Goal: Navigation & Orientation: Find specific page/section

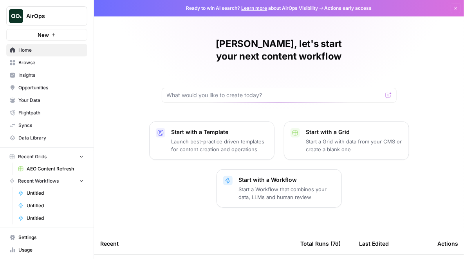
click at [55, 83] on link "Opportunities" at bounding box center [46, 87] width 81 height 13
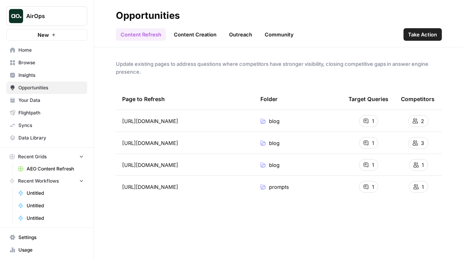
click at [34, 63] on span "Browse" at bounding box center [50, 62] width 65 height 7
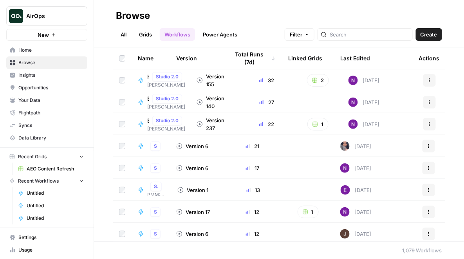
click at [121, 83] on td at bounding box center [122, 80] width 19 height 22
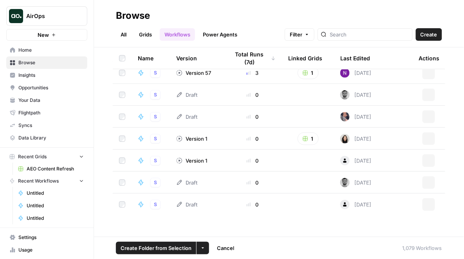
scroll to position [345, 0]
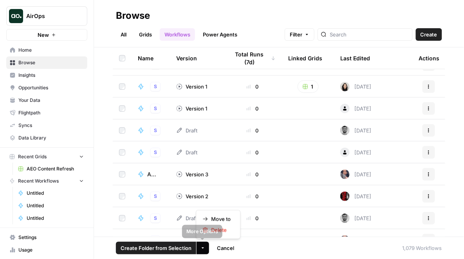
click at [205, 250] on button "More Options" at bounding box center [203, 248] width 13 height 13
